Goal: Information Seeking & Learning: Check status

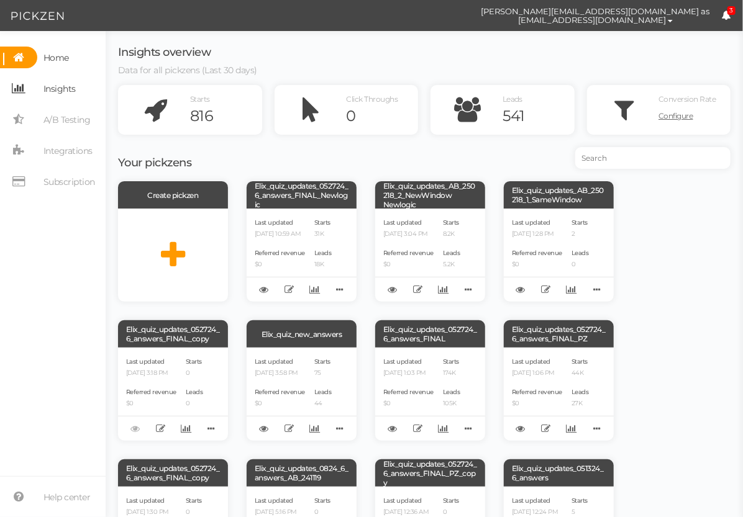
click at [65, 91] on span "Insights" at bounding box center [59, 89] width 32 height 20
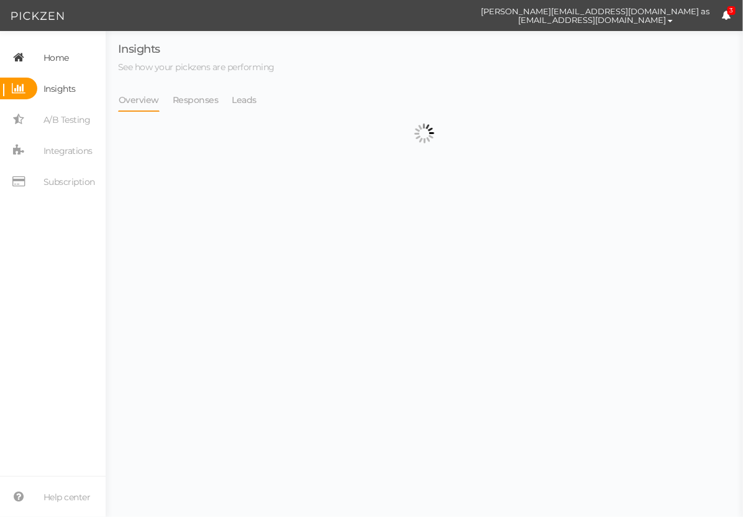
click at [57, 56] on span "Home" at bounding box center [55, 58] width 25 height 20
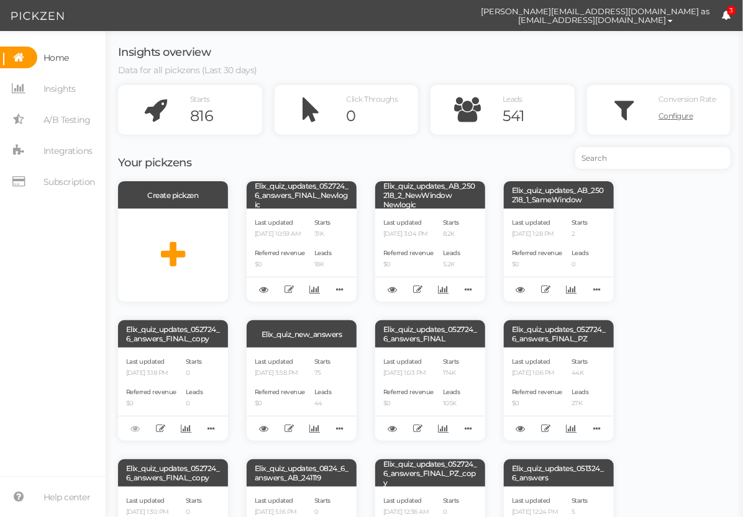
click at [56, 52] on span "Home" at bounding box center [55, 58] width 25 height 20
click at [68, 81] on span "Insights" at bounding box center [59, 89] width 32 height 20
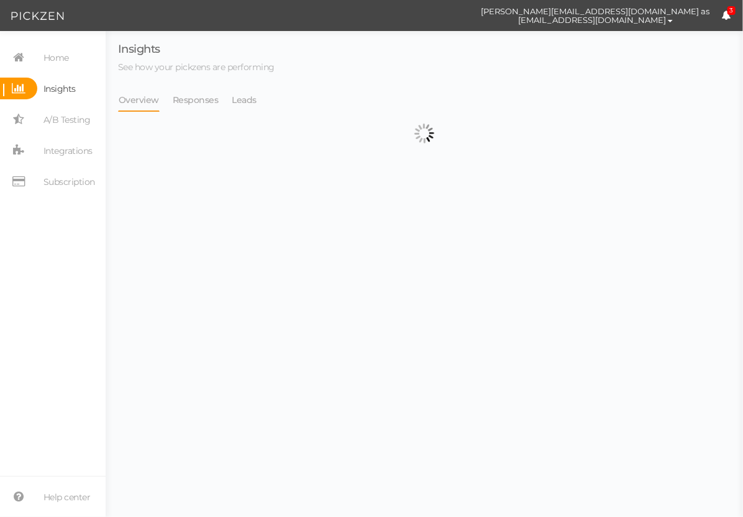
click at [256, 104] on li "Leads" at bounding box center [251, 100] width 38 height 24
select select "13533"
click at [246, 96] on link "Leads" at bounding box center [245, 100] width 26 height 24
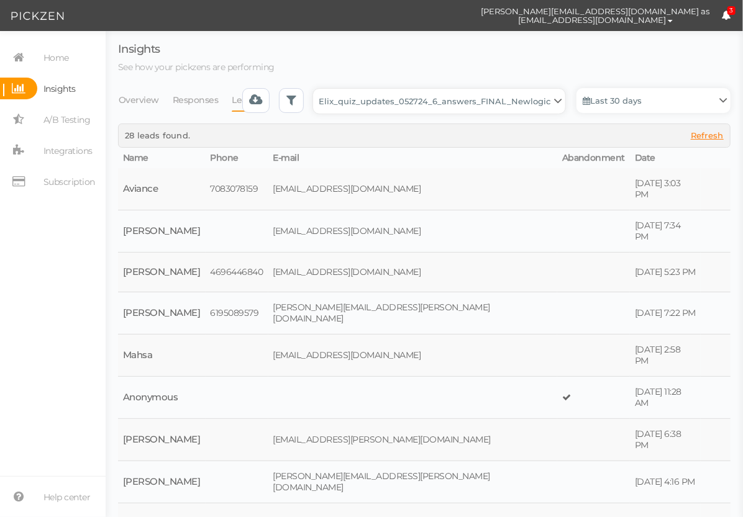
click at [412, 101] on select "Backup_2020010 backup_20200106 Elix Quiz PopUp Elix_quiz Elix_quiz [OLD] Elix_q…" at bounding box center [439, 101] width 252 height 25
click at [618, 103] on link "Last 30 days" at bounding box center [653, 100] width 154 height 25
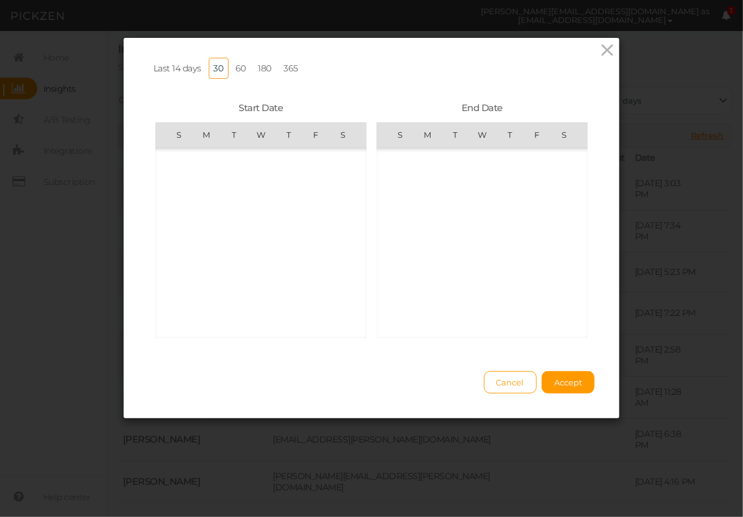
scroll to position [287473, 0]
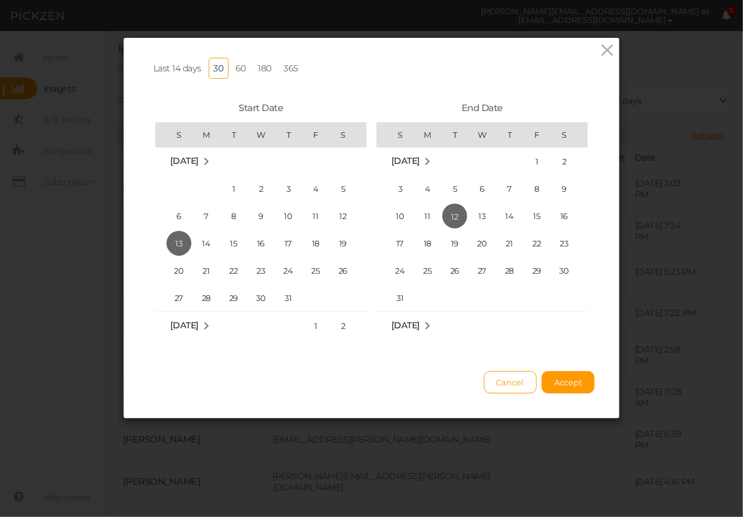
click at [283, 74] on link "365" at bounding box center [291, 68] width 25 height 21
click at [564, 387] on span "Accept" at bounding box center [568, 383] width 28 height 10
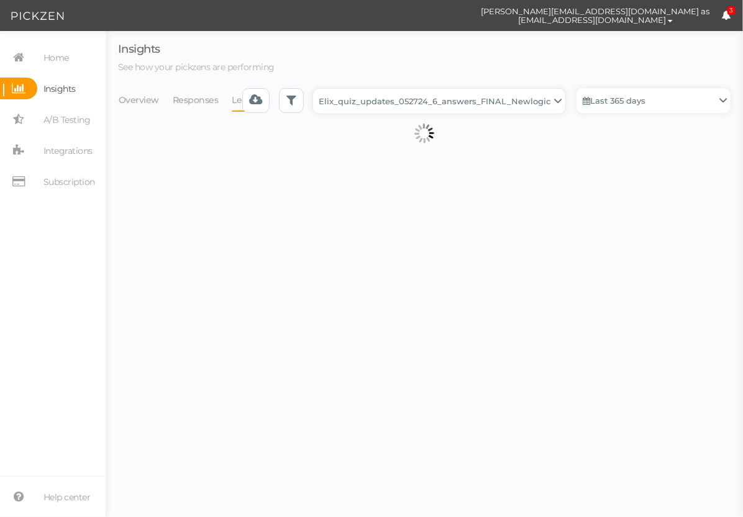
click at [481, 92] on select "Backup_2020010 backup_20200106 Elix Quiz PopUp Elix_quiz Elix_quiz [OLD] Elix_q…" at bounding box center [439, 101] width 252 height 25
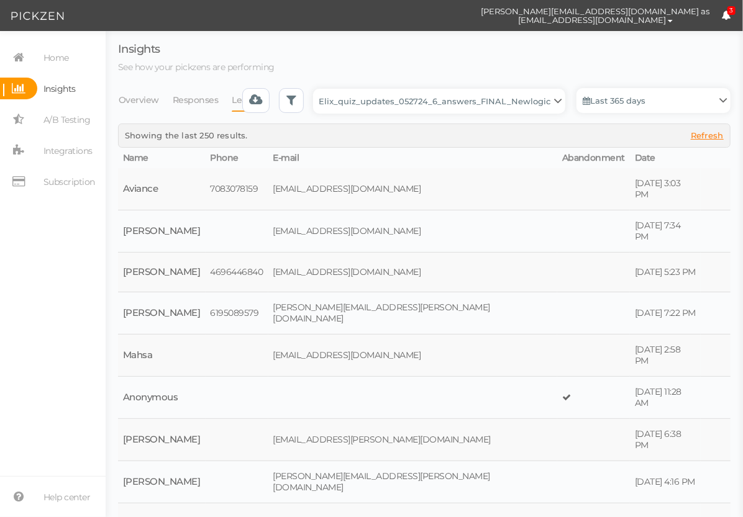
drag, startPoint x: 649, startPoint y: 130, endPoint x: 641, endPoint y: 130, distance: 8.1
click at [645, 130] on div "Showing the last 250 results. Refresh" at bounding box center [424, 135] width 599 height 10
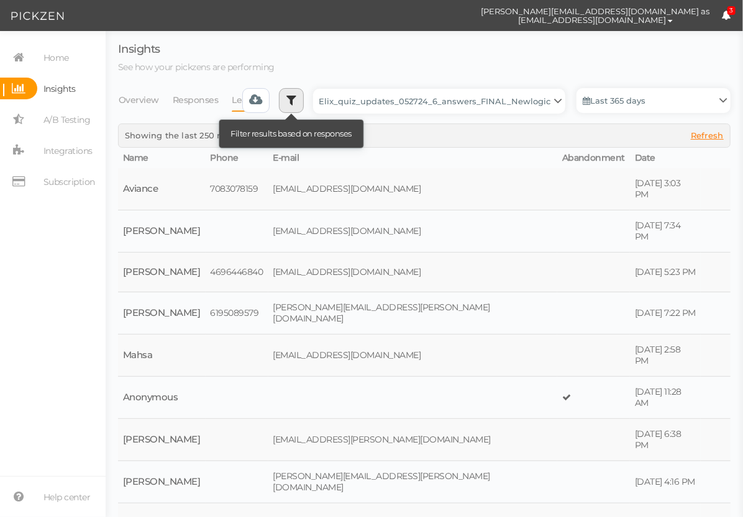
click at [294, 105] on link at bounding box center [291, 100] width 25 height 25
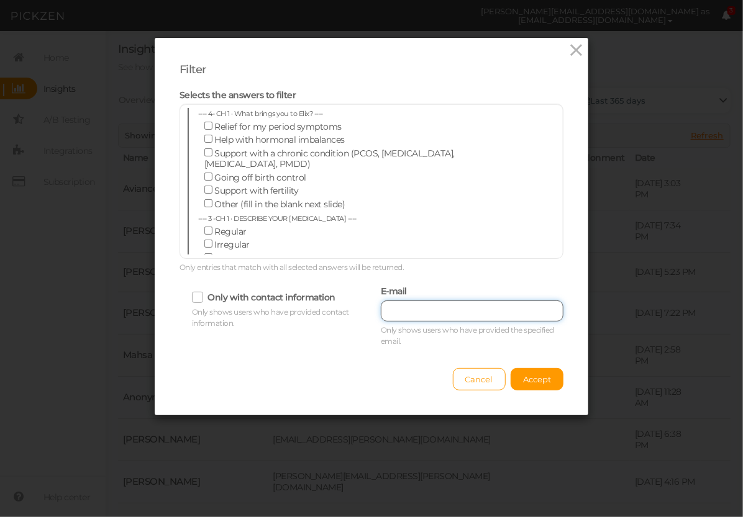
drag, startPoint x: 469, startPoint y: 315, endPoint x: 476, endPoint y: 322, distance: 9.2
click at [471, 316] on input "text" at bounding box center [472, 311] width 183 height 21
paste input "[EMAIL_ADDRESS][DOMAIN_NAME]"
type input "[EMAIL_ADDRESS][DOMAIN_NAME]"
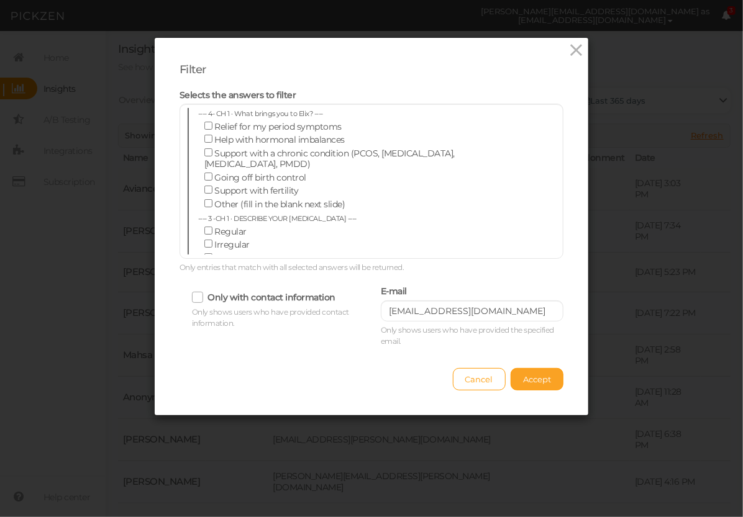
click at [513, 381] on button "Accept" at bounding box center [536, 379] width 53 height 22
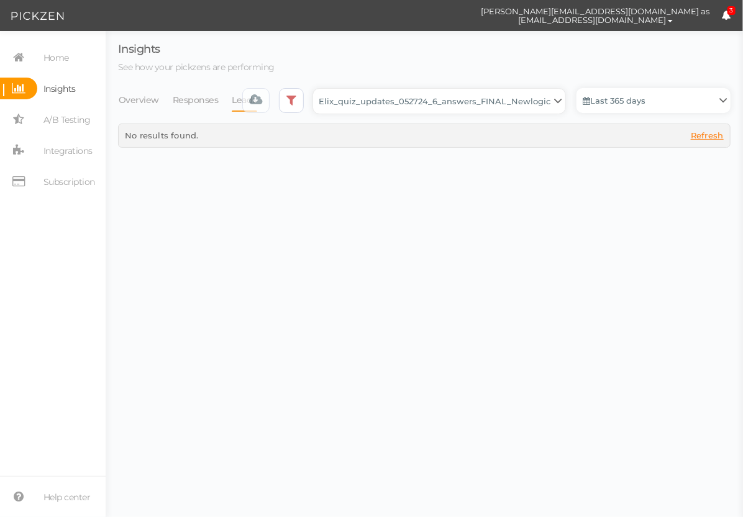
click at [483, 102] on select "Backup_2020010 backup_20200106 Elix Quiz PopUp Elix_quiz Elix_quiz [OLD] Elix_q…" at bounding box center [439, 101] width 252 height 25
select select "13510"
click at [317, 89] on select "Backup_2020010 backup_20200106 Elix Quiz PopUp Elix_quiz Elix_quiz [OLD] Elix_q…" at bounding box center [439, 101] width 252 height 25
drag, startPoint x: 452, startPoint y: 95, endPoint x: 445, endPoint y: 98, distance: 7.5
click at [449, 96] on select "Backup_2020010 backup_20200106 Elix Quiz PopUp Elix_quiz Elix_quiz [OLD] Elix_q…" at bounding box center [439, 101] width 252 height 25
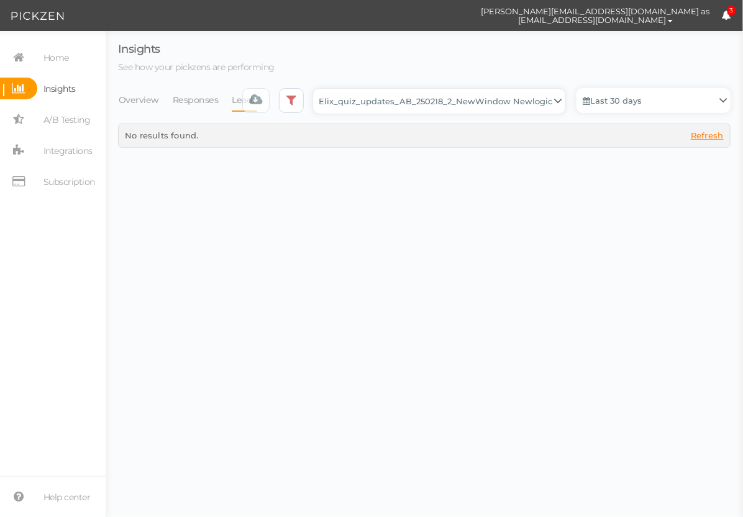
select select "13509"
click at [317, 89] on select "Backup_2020010 backup_20200106 Elix Quiz PopUp Elix_quiz Elix_quiz [OLD] Elix_q…" at bounding box center [439, 101] width 252 height 25
click at [482, 99] on select "Backup_2020010 backup_20200106 Elix Quiz PopUp Elix_quiz Elix_quiz [OLD] Elix_q…" at bounding box center [439, 101] width 252 height 25
select select "13250"
click at [317, 89] on select "Backup_2020010 backup_20200106 Elix Quiz PopUp Elix_quiz Elix_quiz [OLD] Elix_q…" at bounding box center [439, 101] width 252 height 25
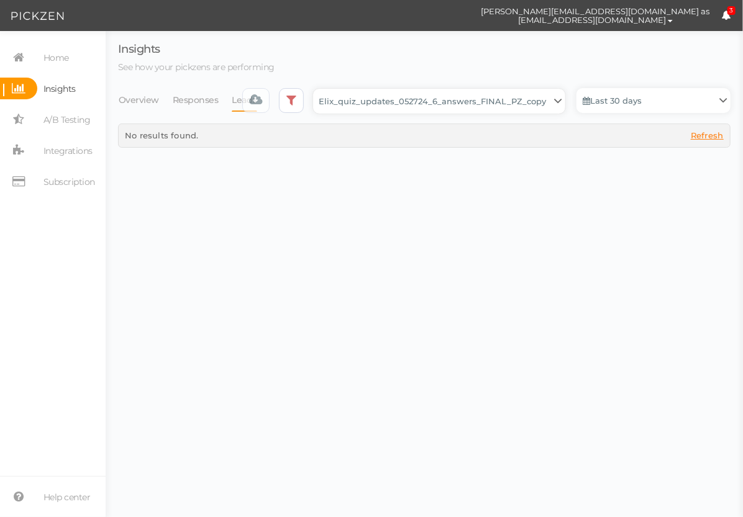
click at [476, 106] on select "Backup_2020010 backup_20200106 Elix Quiz PopUp Elix_quiz Elix_quiz [OLD] Elix_q…" at bounding box center [439, 101] width 252 height 25
select select "13547"
click at [317, 89] on select "Backup_2020010 backup_20200106 Elix Quiz PopUp Elix_quiz Elix_quiz [OLD] Elix_q…" at bounding box center [439, 101] width 252 height 25
click at [499, 96] on select "Backup_2020010 backup_20200106 Elix Quiz PopUp Elix_quiz Elix_quiz [OLD] Elix_q…" at bounding box center [439, 101] width 252 height 25
select select "13533"
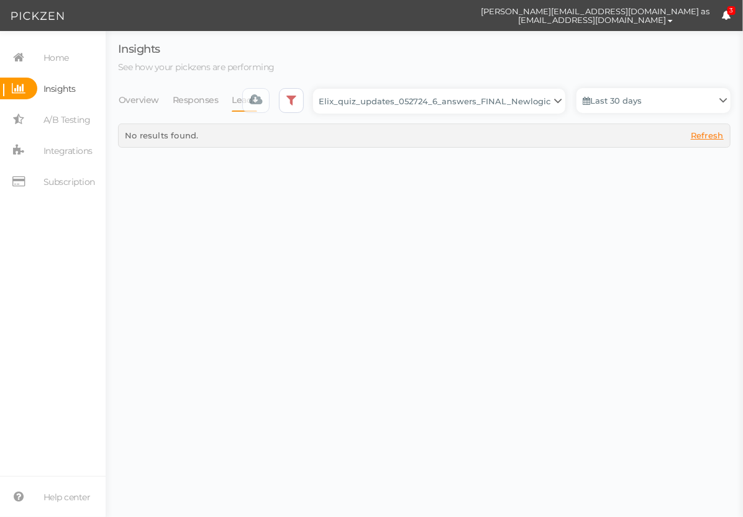
click at [317, 89] on select "Backup_2020010 backup_20200106 Elix Quiz PopUp Elix_quiz Elix_quiz [OLD] Elix_q…" at bounding box center [439, 101] width 252 height 25
click at [479, 102] on select "Backup_2020010 backup_20200106 Elix Quiz PopUp Elix_quiz Elix_quiz [OLD] Elix_q…" at bounding box center [439, 101] width 252 height 25
click at [621, 102] on link "Last 30 days" at bounding box center [653, 100] width 154 height 25
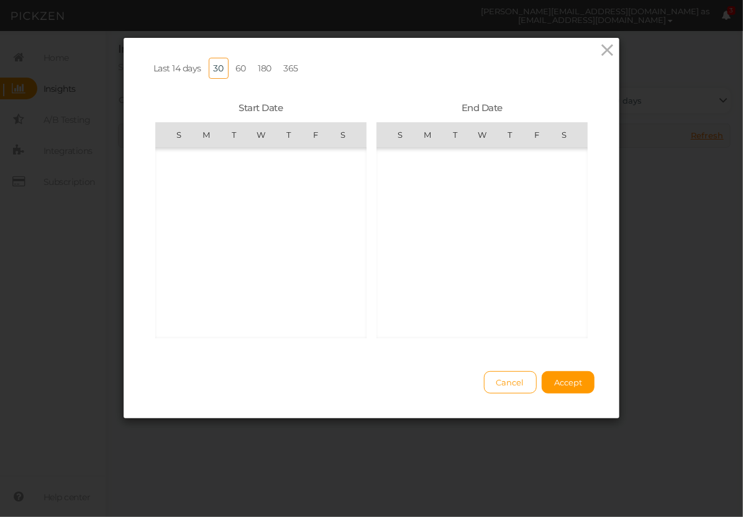
scroll to position [287473, 0]
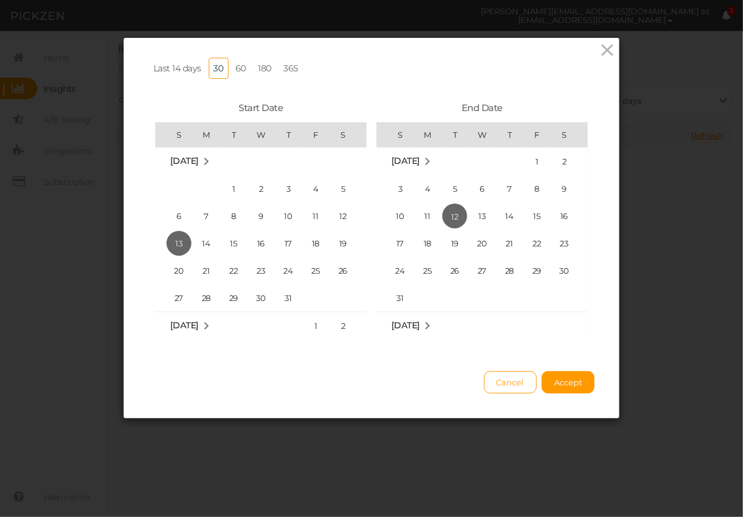
click at [289, 65] on link "365" at bounding box center [291, 68] width 25 height 21
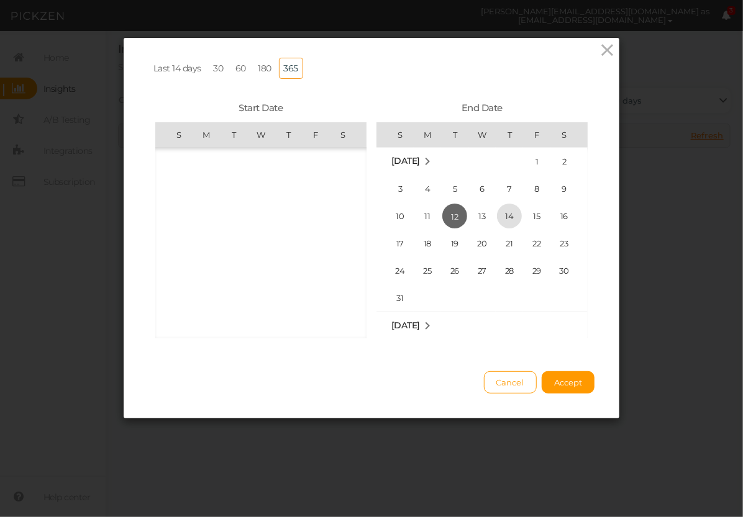
scroll to position [285499, 0]
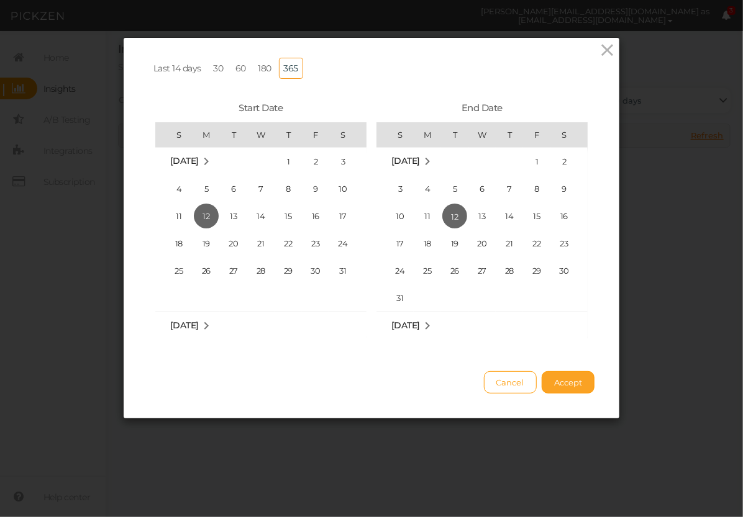
click at [581, 390] on button "Accept" at bounding box center [567, 382] width 53 height 22
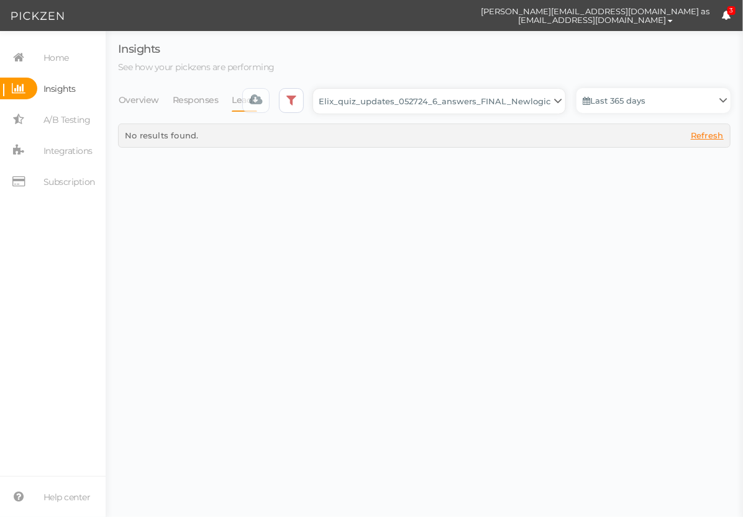
click at [487, 93] on select "Backup_2020010 backup_20200106 Elix Quiz PopUp Elix_quiz Elix_quiz [OLD] Elix_q…" at bounding box center [439, 101] width 252 height 25
select select "13509"
click at [317, 89] on select "Backup_2020010 backup_20200106 Elix Quiz PopUp Elix_quiz Elix_quiz [OLD] Elix_q…" at bounding box center [439, 101] width 252 height 25
select select "13509"
click at [622, 101] on link "Last 30 days" at bounding box center [653, 100] width 154 height 25
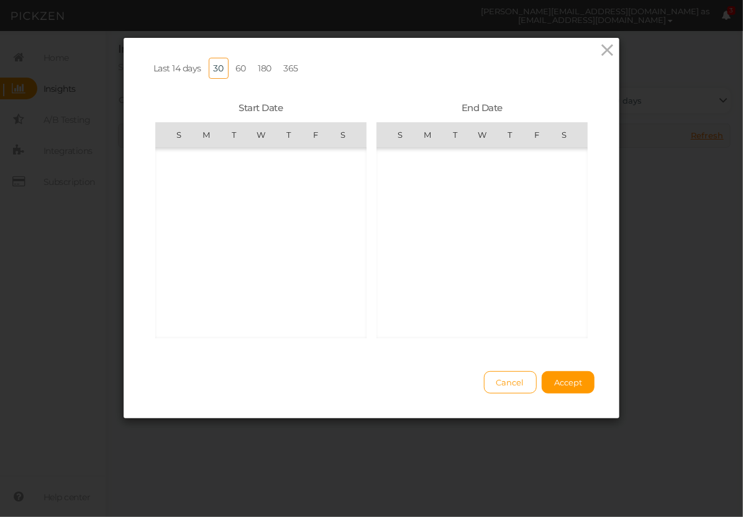
scroll to position [287473, 0]
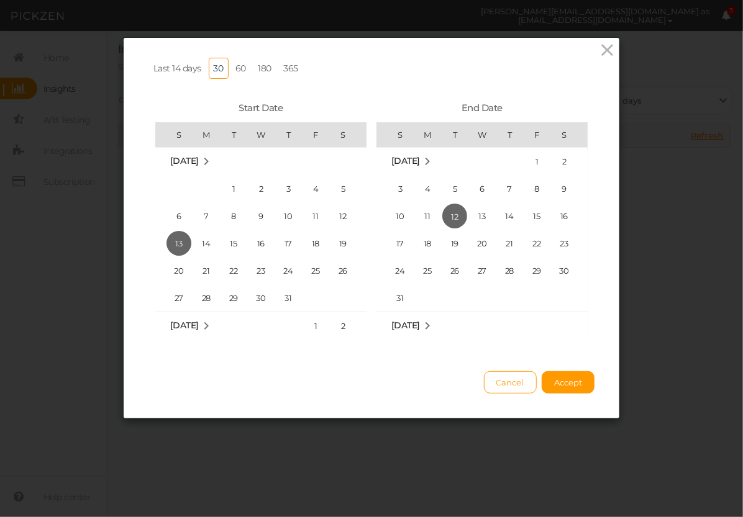
drag, startPoint x: 282, startPoint y: 66, endPoint x: 465, endPoint y: 236, distance: 249.6
click at [283, 70] on link "365" at bounding box center [291, 68] width 25 height 21
click at [578, 383] on button "Accept" at bounding box center [567, 382] width 53 height 22
